Goal: Transaction & Acquisition: Purchase product/service

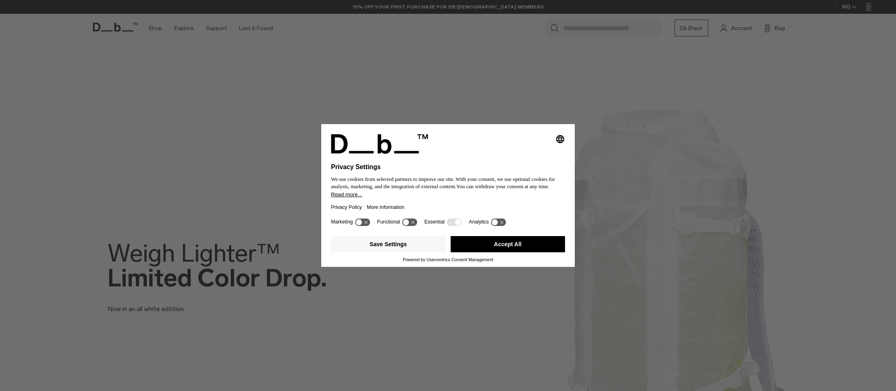
click at [474, 249] on button "Accept All" at bounding box center [508, 244] width 115 height 16
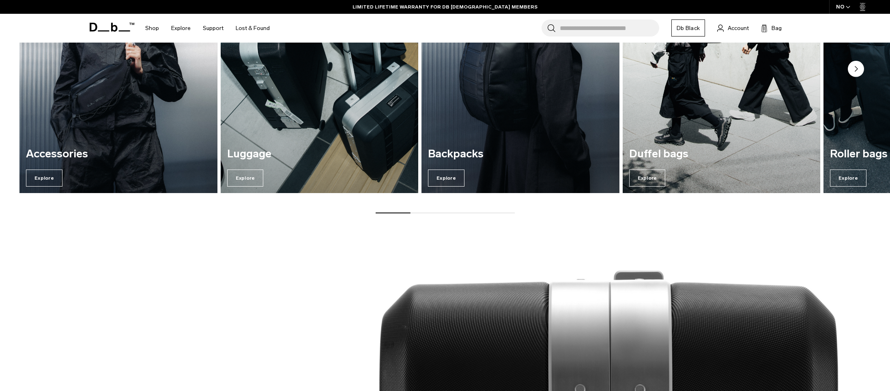
scroll to position [834, 0]
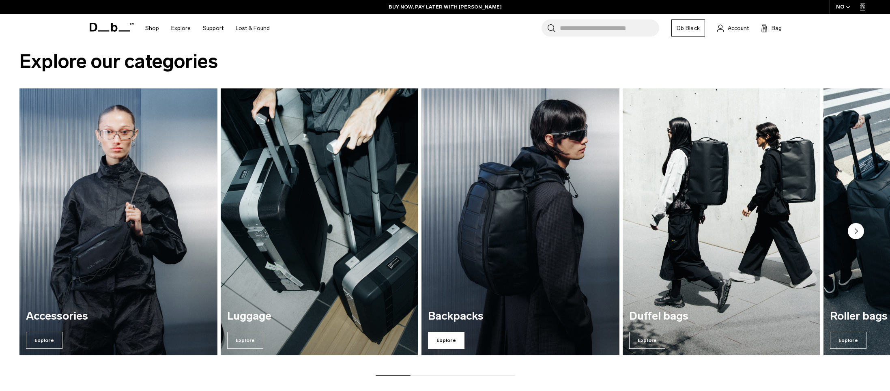
click at [440, 344] on span "Explore" at bounding box center [446, 340] width 37 height 17
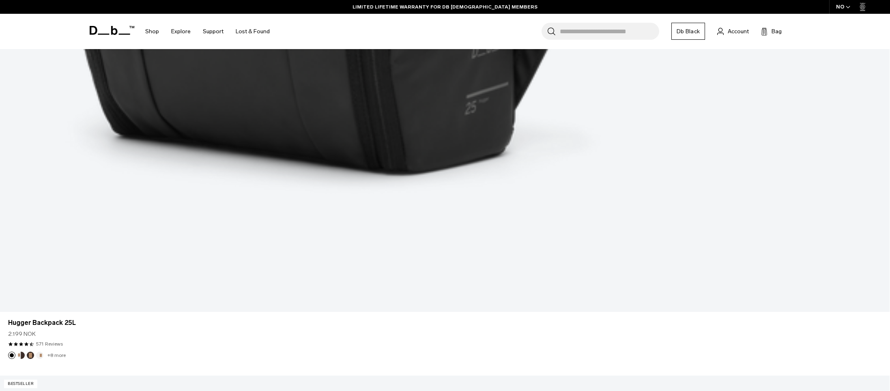
scroll to position [933, 0]
